Goal: Task Accomplishment & Management: Manage account settings

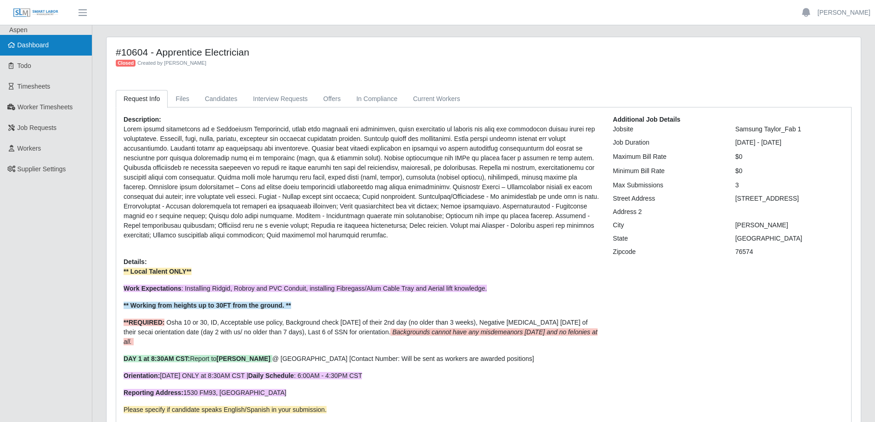
click at [54, 45] on link "Dashboard" at bounding box center [46, 45] width 92 height 21
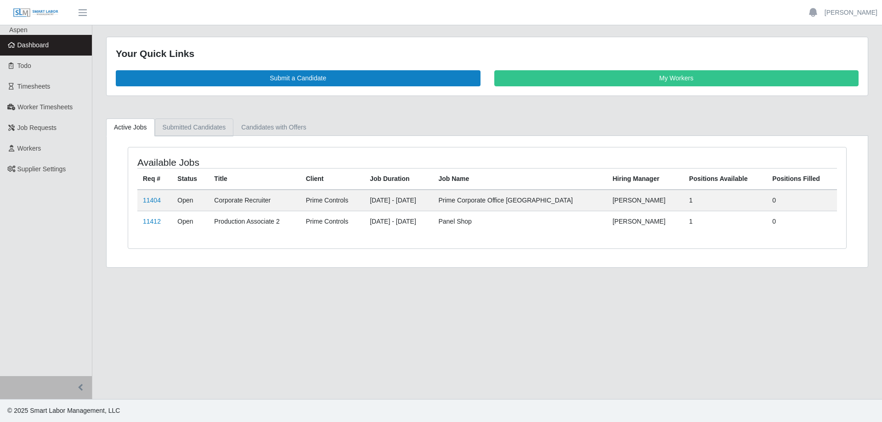
click at [172, 128] on link "Submitted Candidates" at bounding box center [194, 128] width 79 height 18
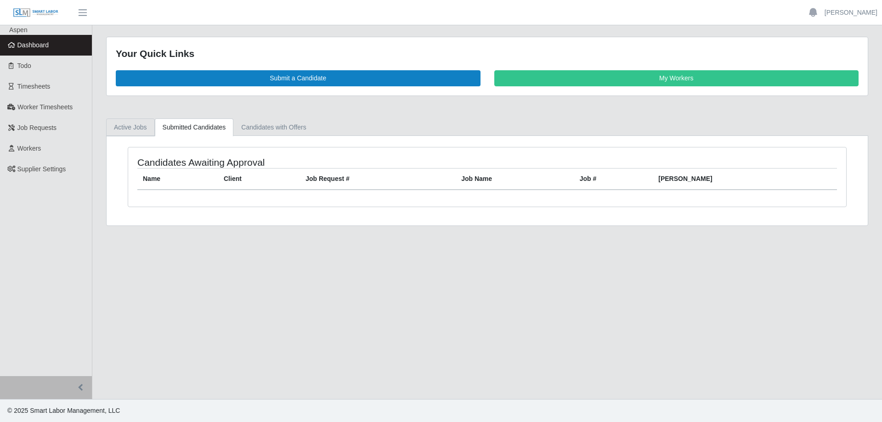
click at [131, 128] on link "Active Jobs" at bounding box center [130, 128] width 49 height 18
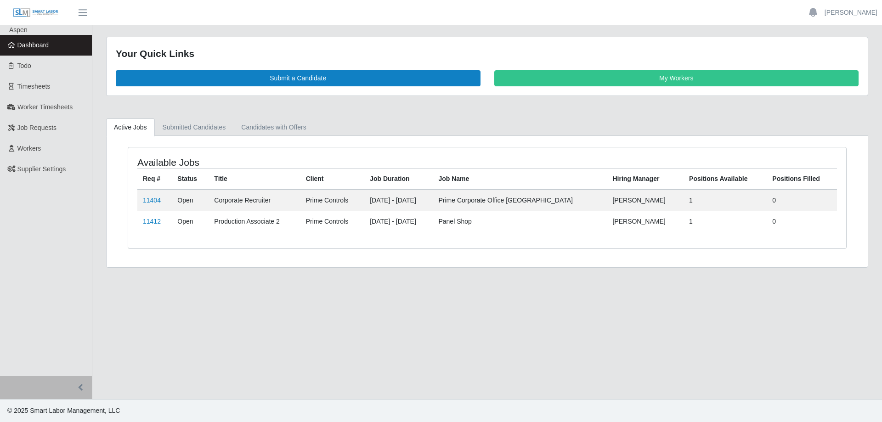
click at [150, 205] on td "11404" at bounding box center [154, 201] width 34 height 22
click at [158, 200] on link "11404" at bounding box center [152, 200] width 18 height 7
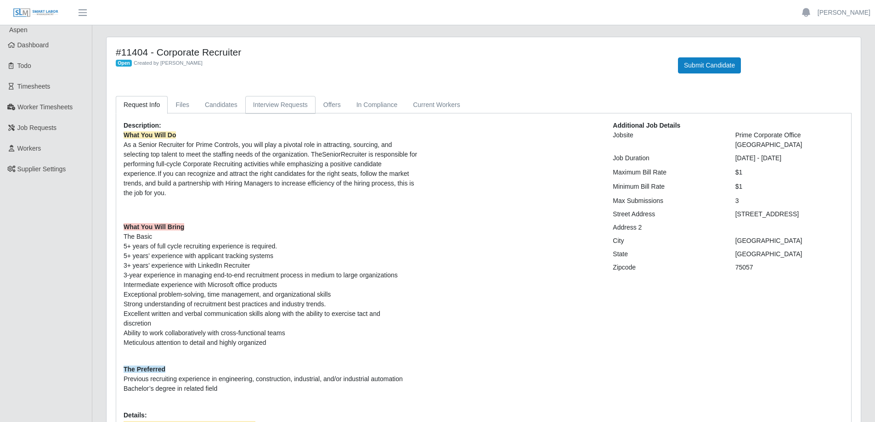
click at [260, 106] on link "Interview Requests" at bounding box center [280, 105] width 70 height 18
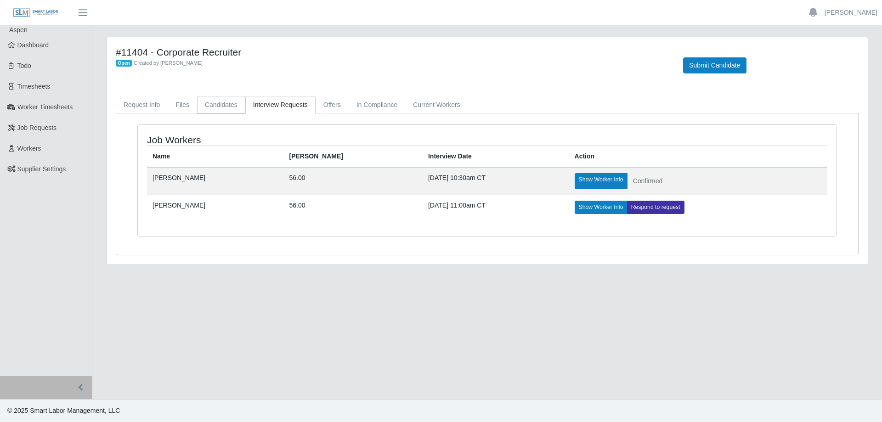
click at [225, 106] on link "Candidates" at bounding box center [221, 105] width 48 height 18
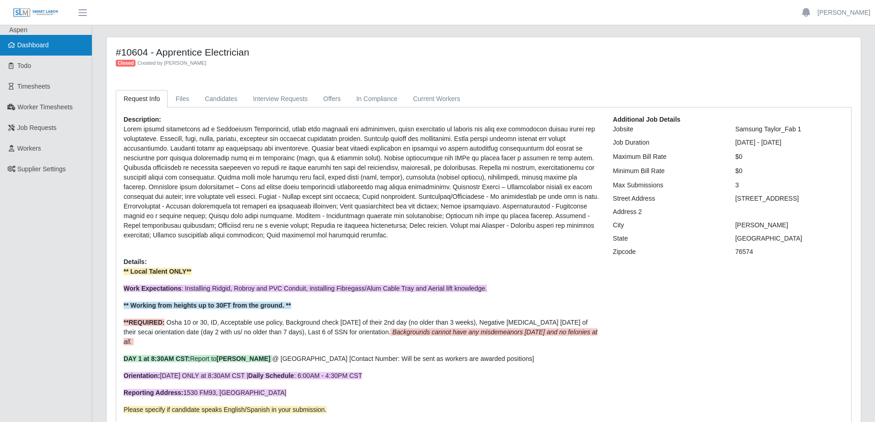
click at [49, 50] on link "Dashboard" at bounding box center [46, 45] width 92 height 21
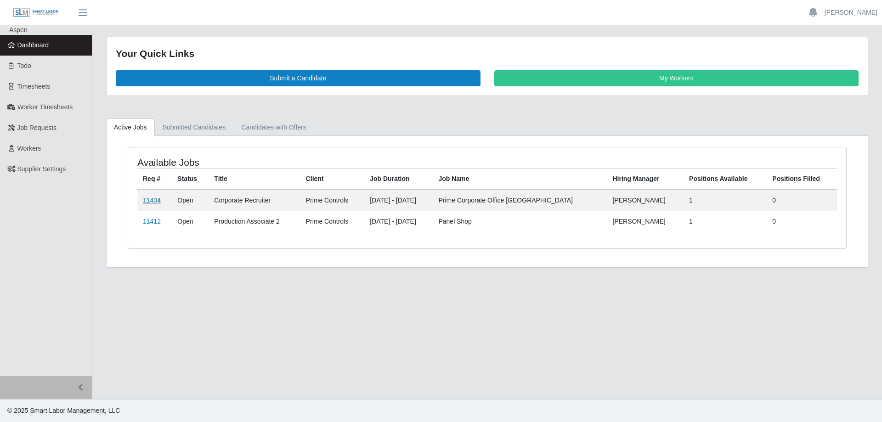
click at [153, 201] on link "11404" at bounding box center [152, 200] width 18 height 7
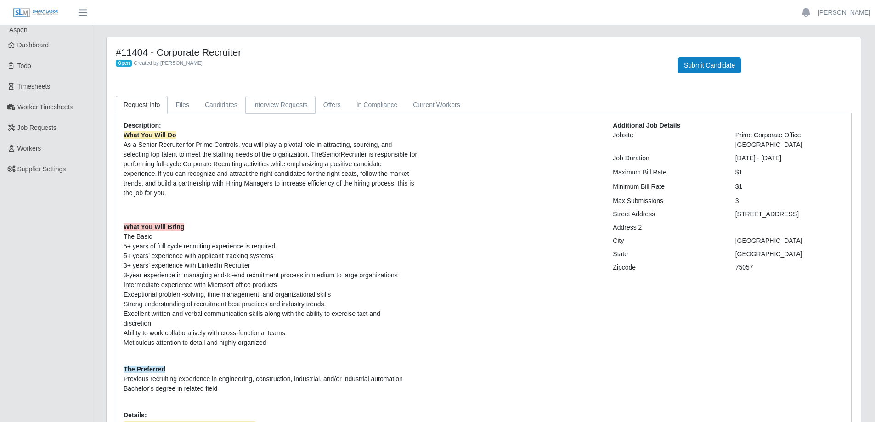
click at [278, 103] on link "Interview Requests" at bounding box center [280, 105] width 70 height 18
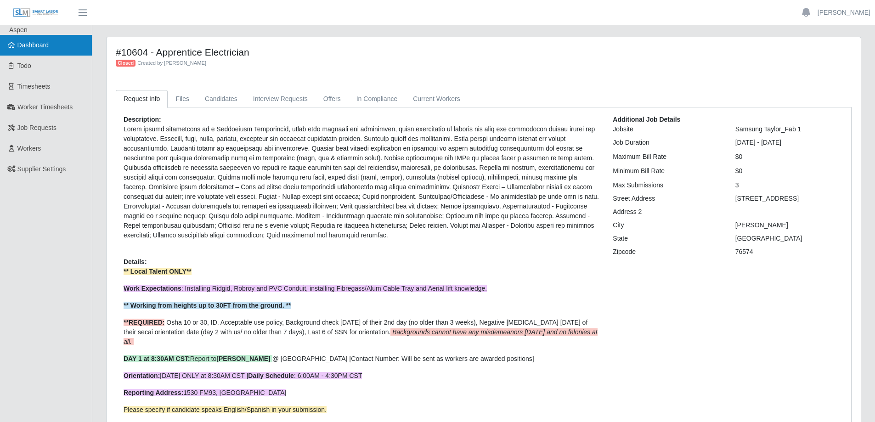
click at [58, 48] on link "Dashboard" at bounding box center [46, 45] width 92 height 21
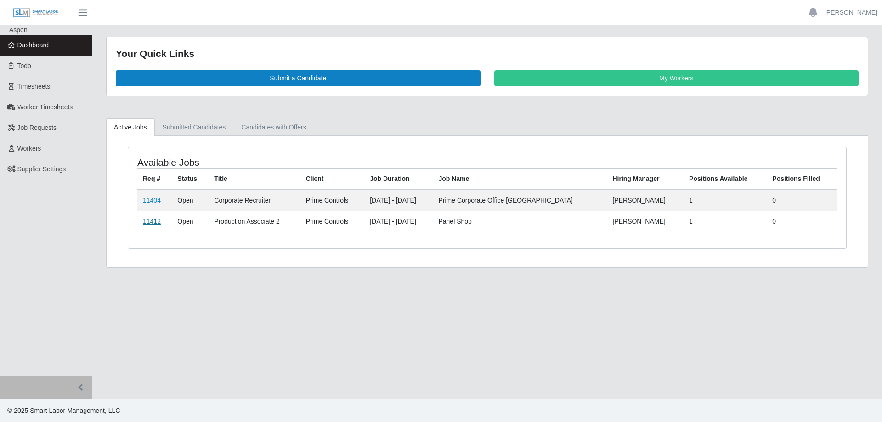
click at [156, 222] on link "11412" at bounding box center [152, 221] width 18 height 7
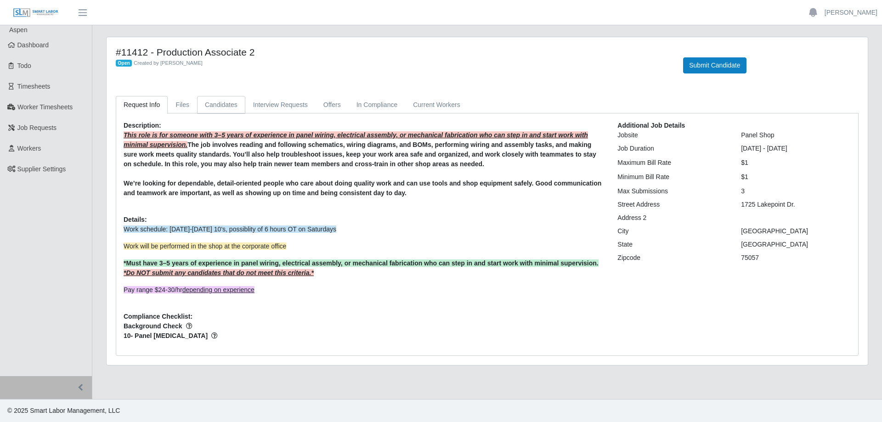
click at [224, 110] on link "Candidates" at bounding box center [221, 105] width 48 height 18
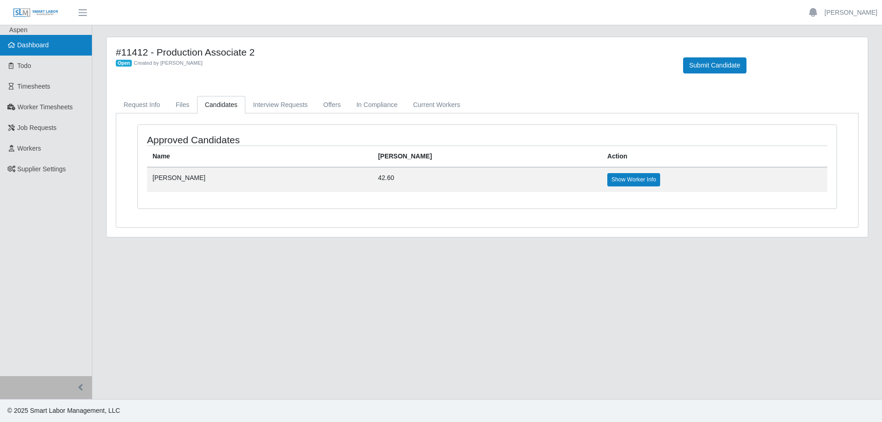
click at [41, 45] on span "Dashboard" at bounding box center [33, 44] width 32 height 7
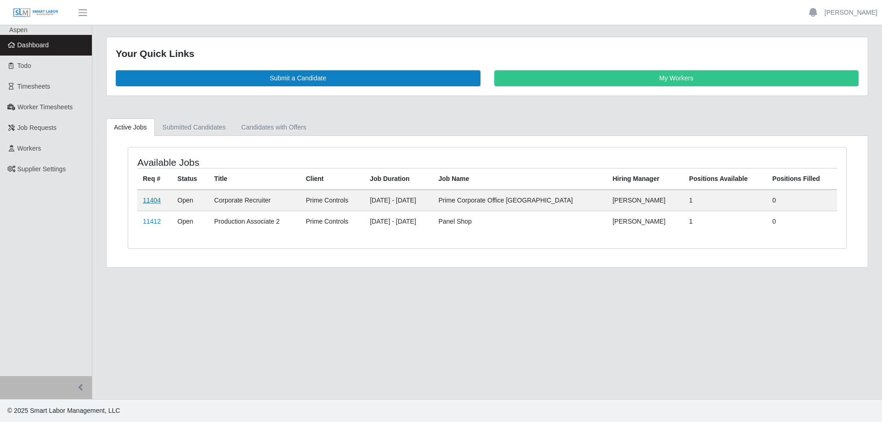
click at [150, 200] on link "11404" at bounding box center [152, 200] width 18 height 7
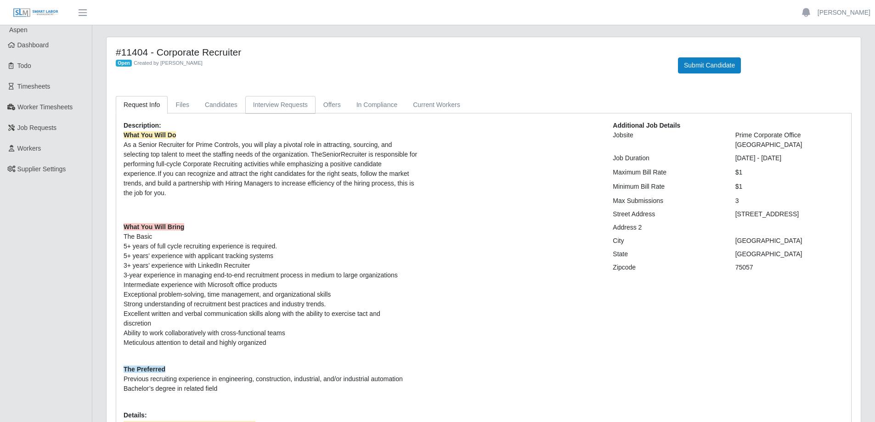
click at [270, 107] on link "Interview Requests" at bounding box center [280, 105] width 70 height 18
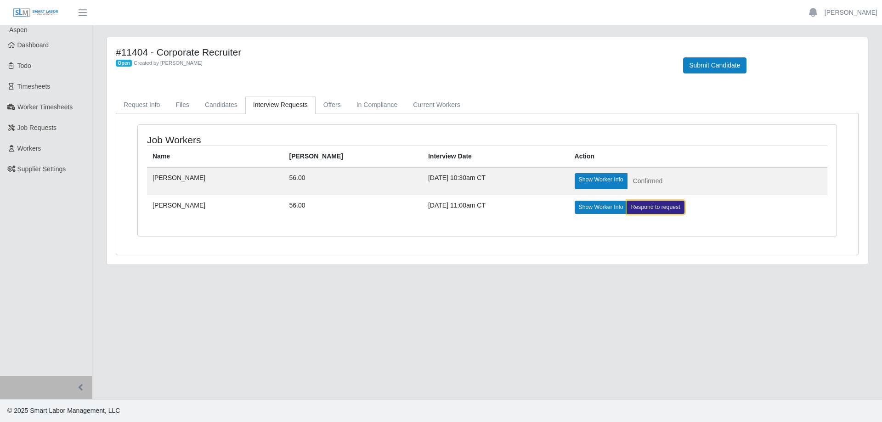
click at [627, 213] on link "Respond to request" at bounding box center [655, 207] width 57 height 13
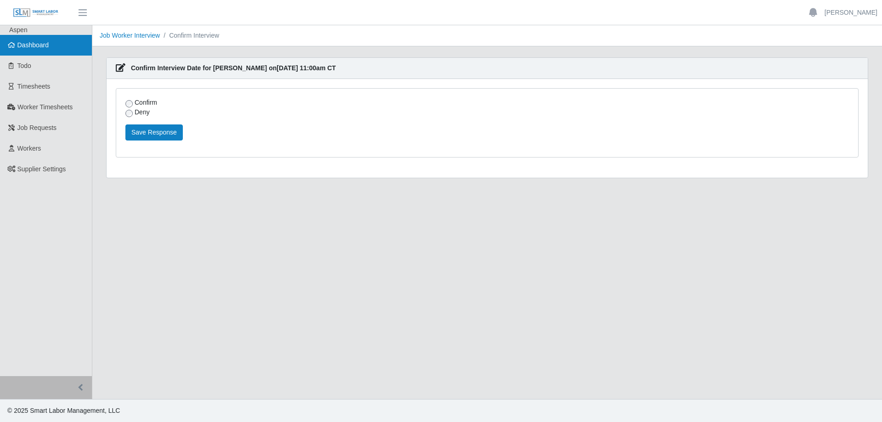
click at [32, 45] on span "Dashboard" at bounding box center [33, 44] width 32 height 7
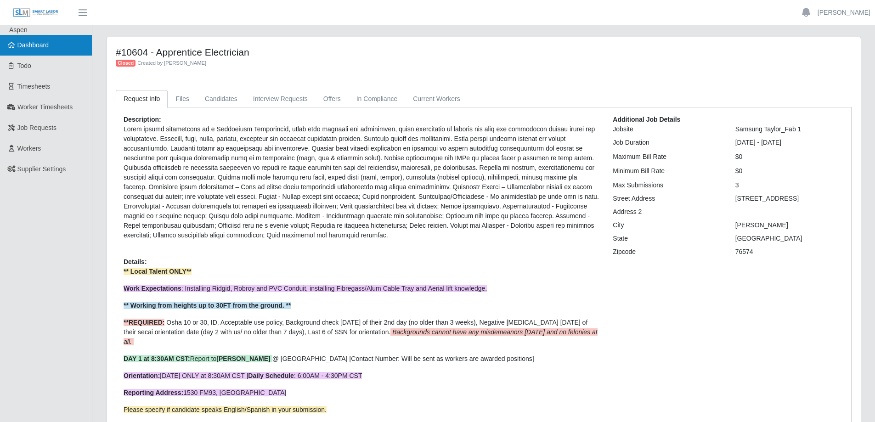
click at [74, 53] on link "Dashboard" at bounding box center [46, 45] width 92 height 21
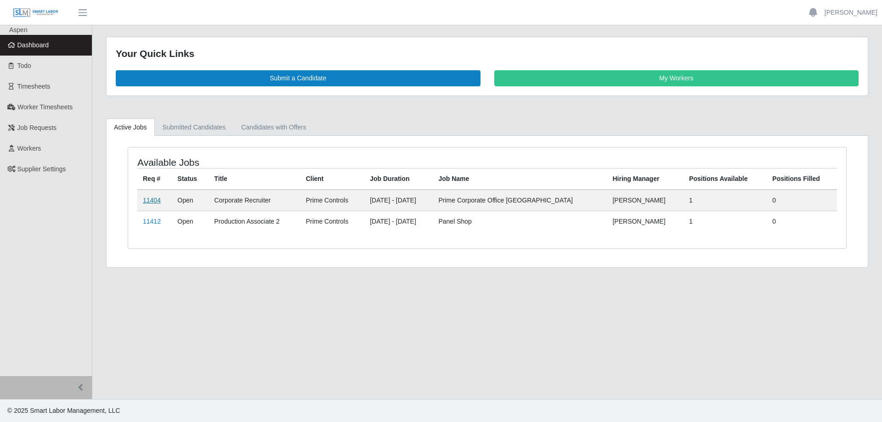
click at [158, 201] on link "11404" at bounding box center [152, 200] width 18 height 7
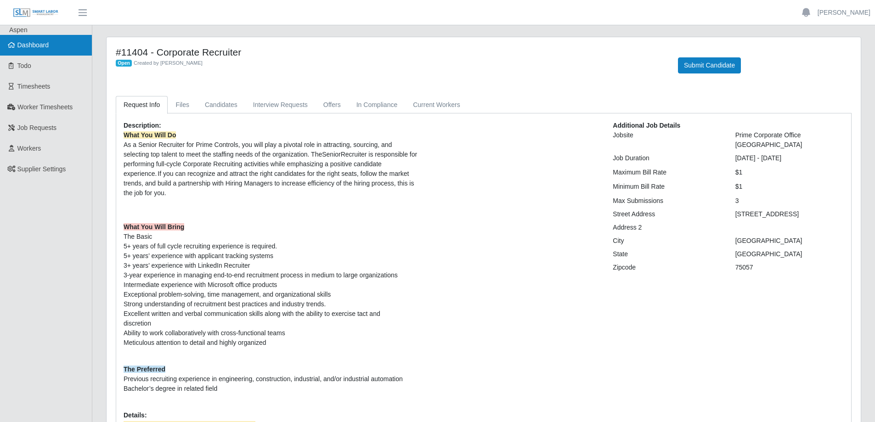
click at [27, 48] on span "Dashboard" at bounding box center [33, 44] width 32 height 7
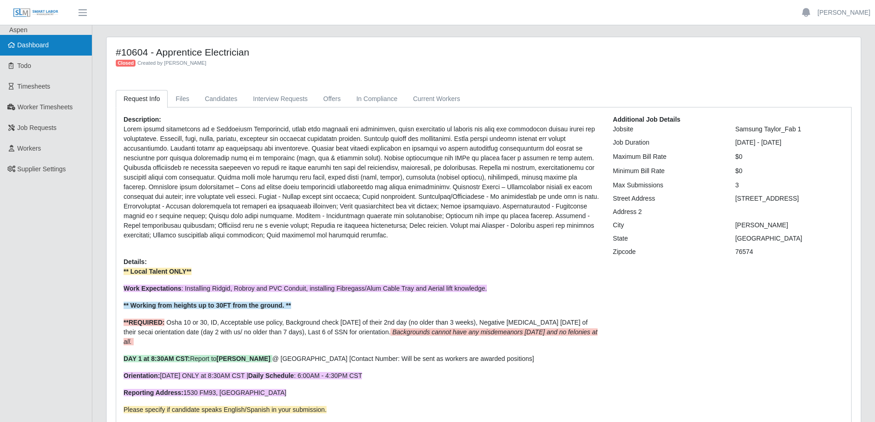
click at [47, 48] on span "Dashboard" at bounding box center [33, 44] width 32 height 7
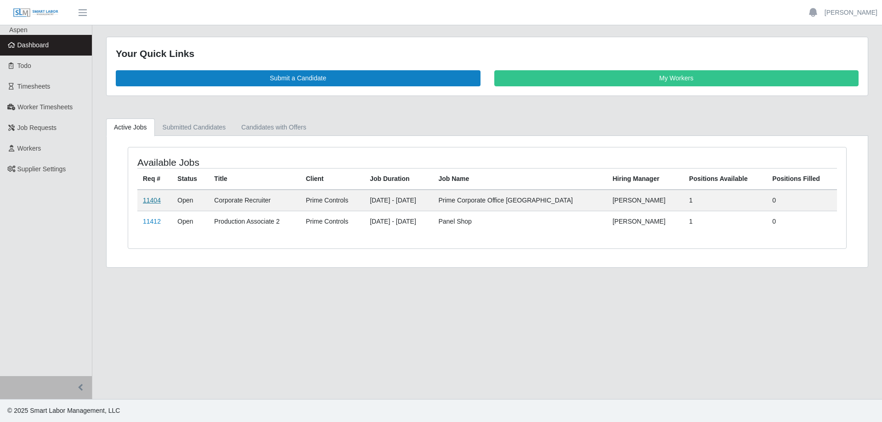
click at [152, 200] on link "11404" at bounding box center [152, 200] width 18 height 7
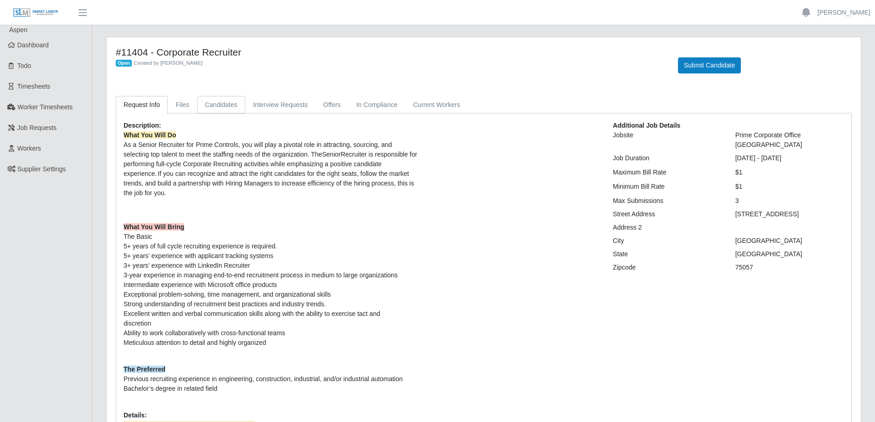
click at [224, 106] on link "Candidates" at bounding box center [221, 105] width 48 height 18
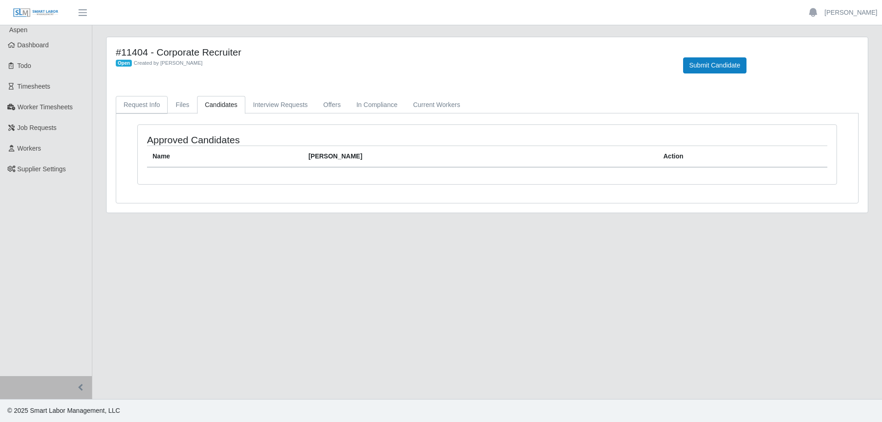
click at [136, 105] on link "Request Info" at bounding box center [142, 105] width 52 height 18
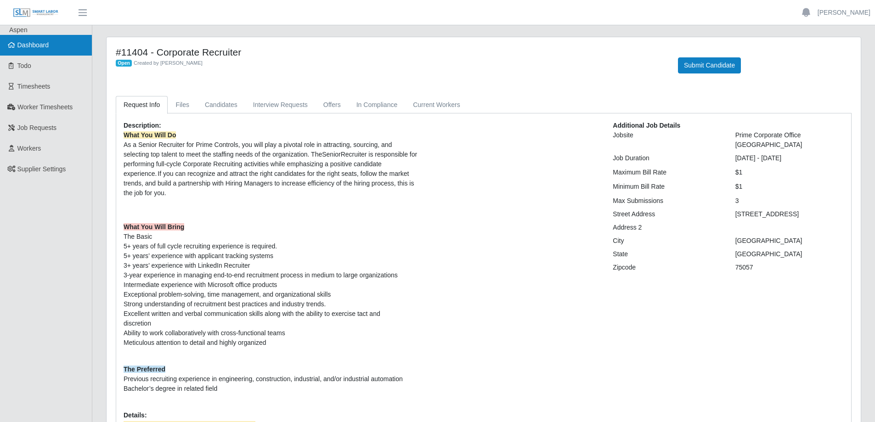
click at [51, 51] on link "Dashboard" at bounding box center [46, 45] width 92 height 21
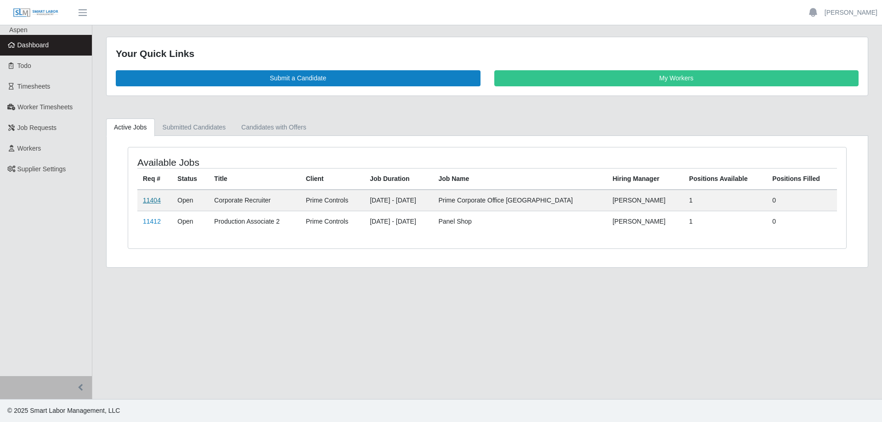
click at [155, 200] on link "11404" at bounding box center [152, 200] width 18 height 7
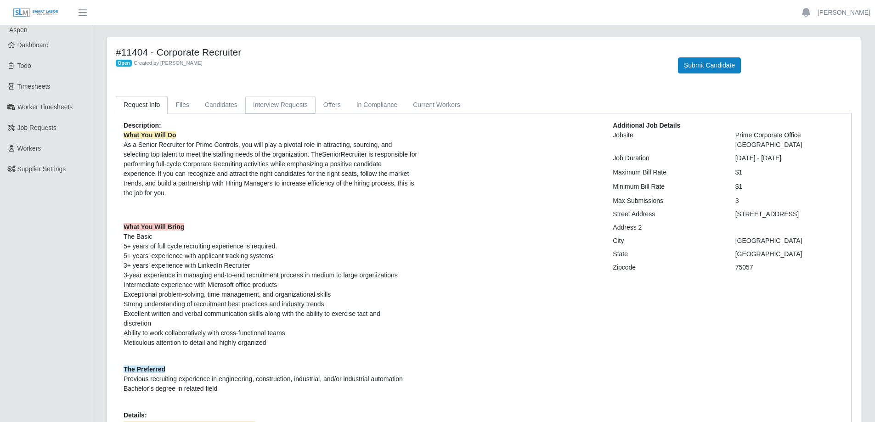
click at [272, 104] on link "Interview Requests" at bounding box center [280, 105] width 70 height 18
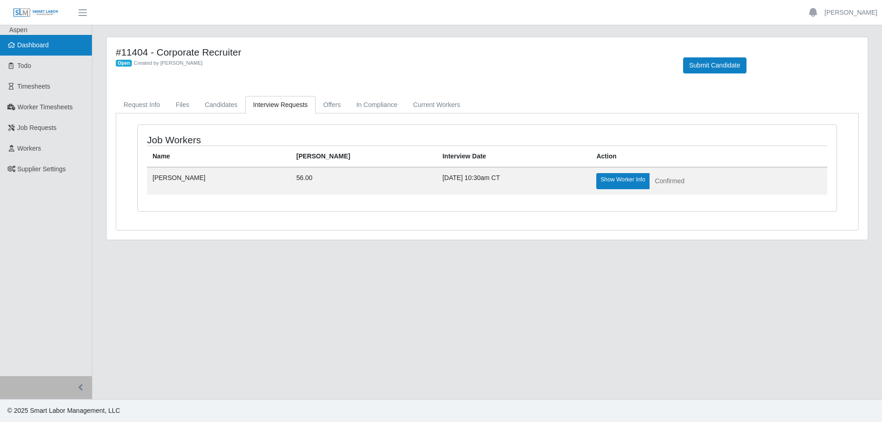
click at [49, 45] on span "Dashboard" at bounding box center [33, 44] width 32 height 7
